Goal: Task Accomplishment & Management: Use online tool/utility

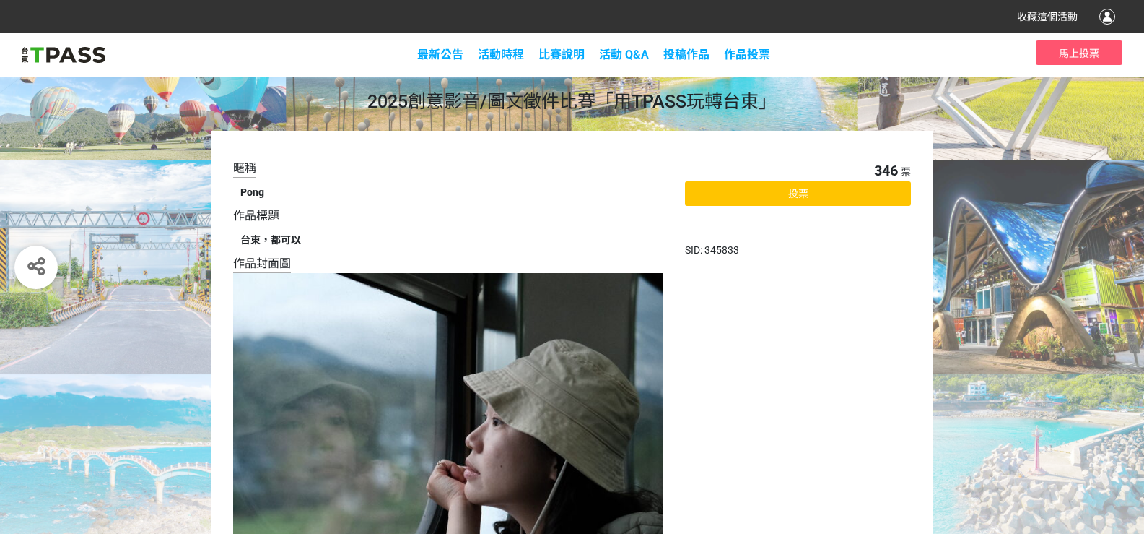
click at [767, 204] on div "投票" at bounding box center [798, 193] width 226 height 25
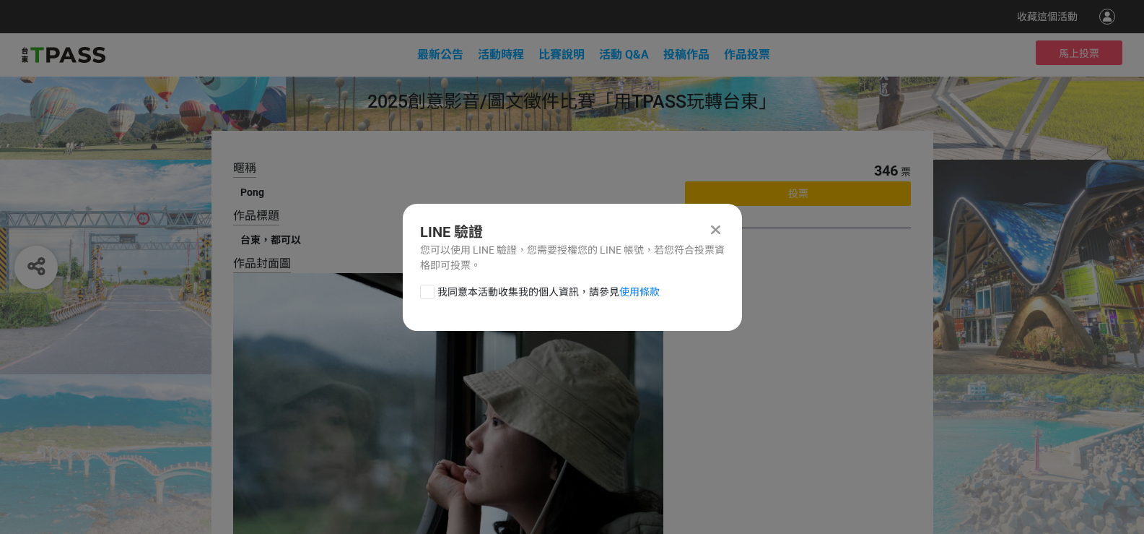
click at [424, 290] on div at bounding box center [427, 291] width 14 height 14
checkbox input "true"
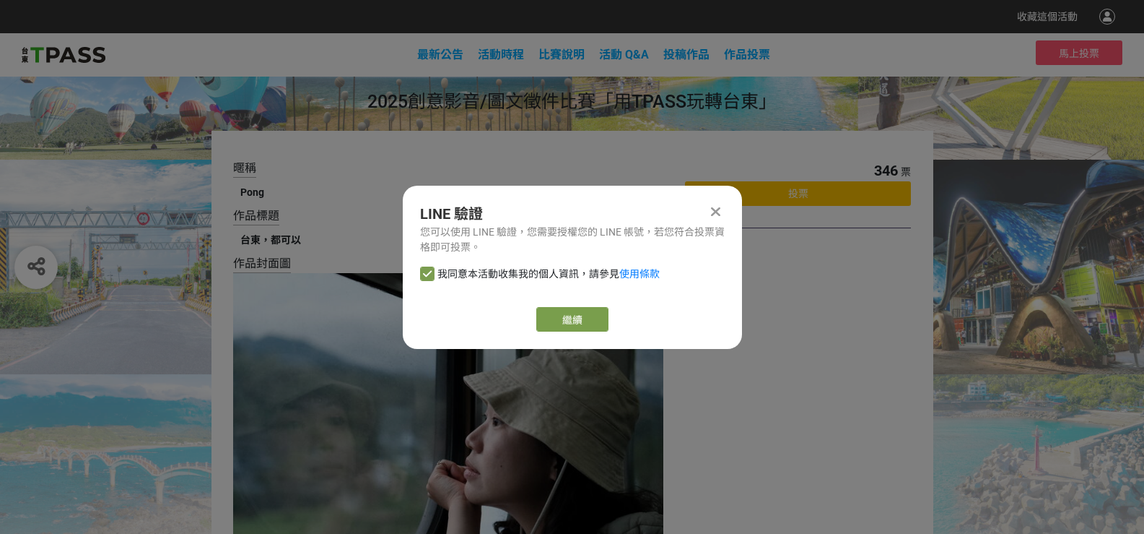
drag, startPoint x: 635, startPoint y: 322, endPoint x: 580, endPoint y: 324, distance: 54.2
click at [635, 323] on div "繼續" at bounding box center [572, 319] width 305 height 25
click at [579, 324] on link "繼續" at bounding box center [572, 319] width 72 height 25
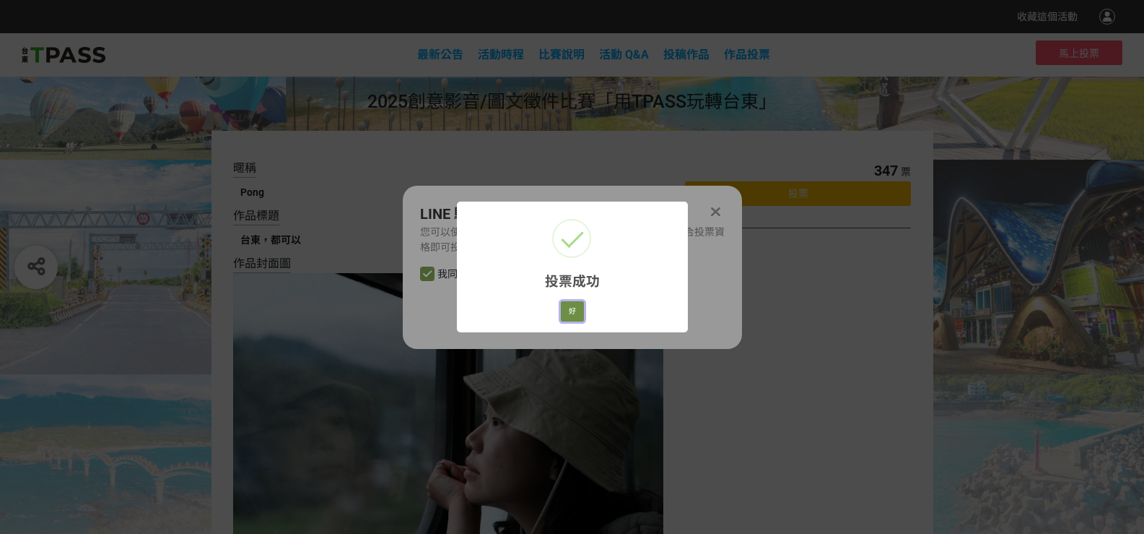
click at [571, 318] on button "好" at bounding box center [572, 311] width 23 height 20
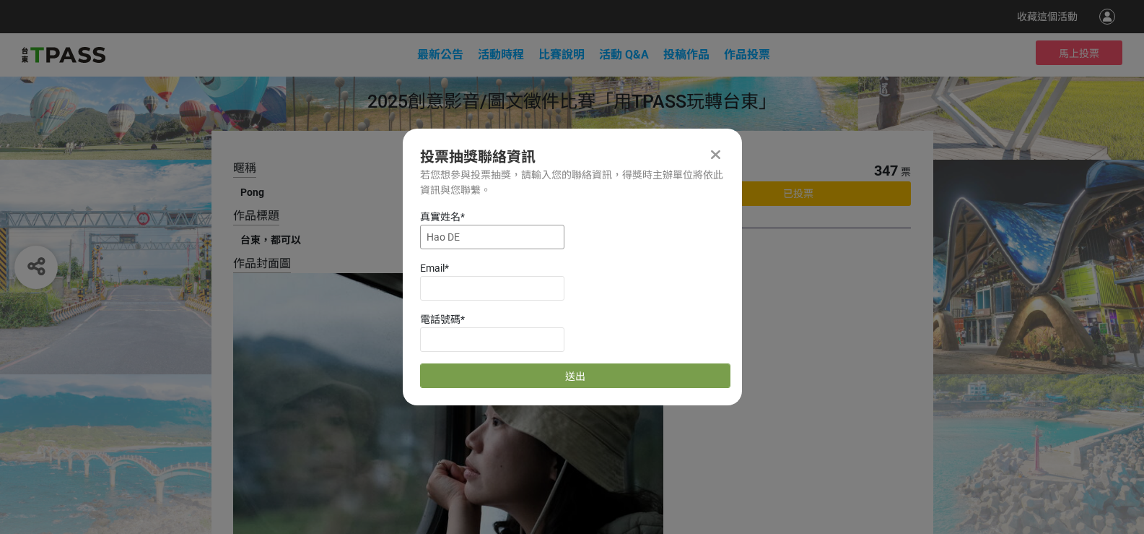
click at [534, 245] on input "Hao DE" at bounding box center [492, 237] width 144 height 25
click at [526, 278] on input at bounding box center [492, 288] width 144 height 25
click at [526, 328] on input at bounding box center [492, 339] width 144 height 25
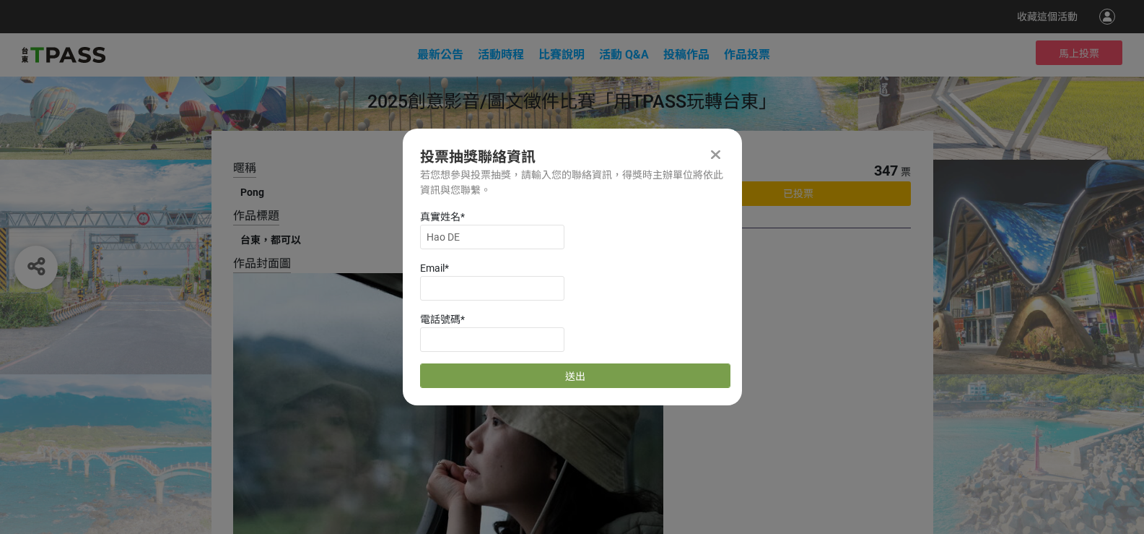
click at [713, 154] on icon at bounding box center [715, 154] width 9 height 14
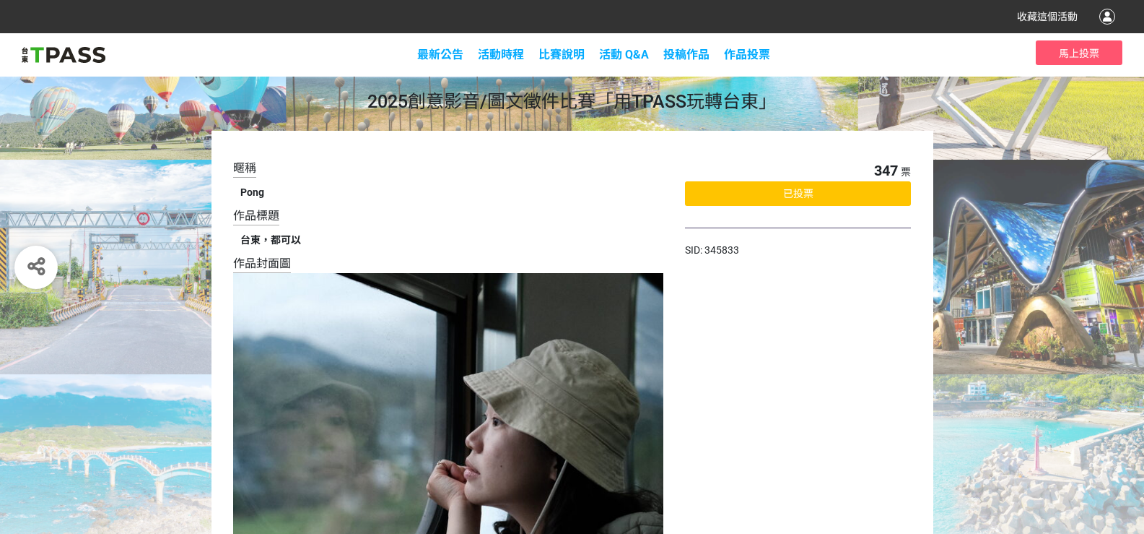
click at [697, 191] on div "已投票" at bounding box center [798, 193] width 226 height 25
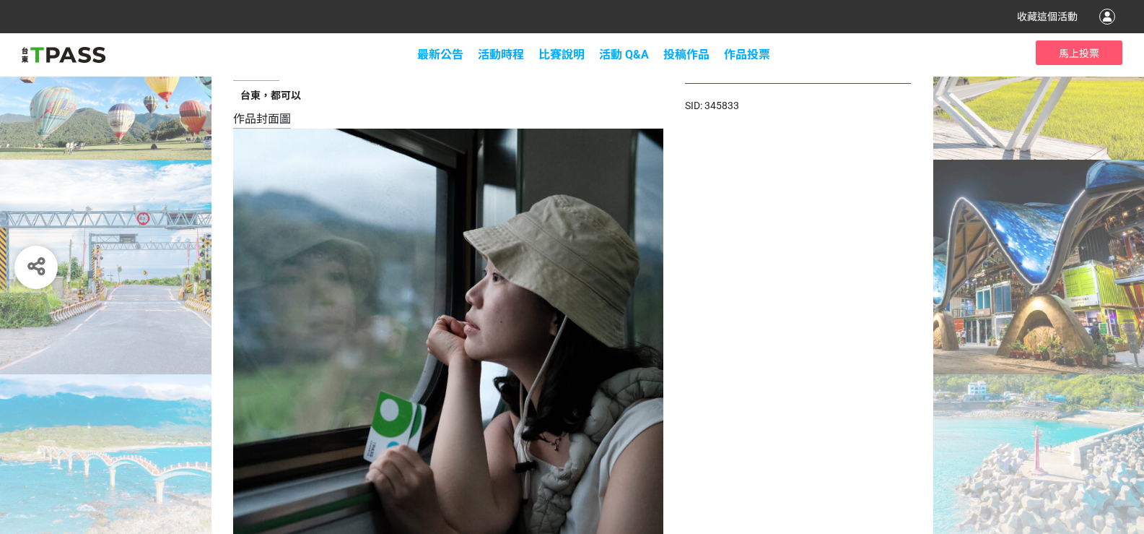
scroll to position [217, 0]
